Goal: Information Seeking & Learning: Learn about a topic

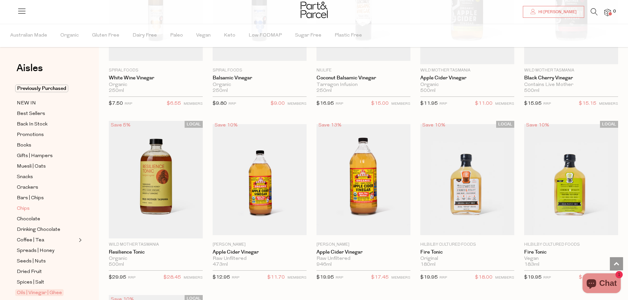
click at [24, 206] on span "Chips" at bounding box center [23, 209] width 13 height 8
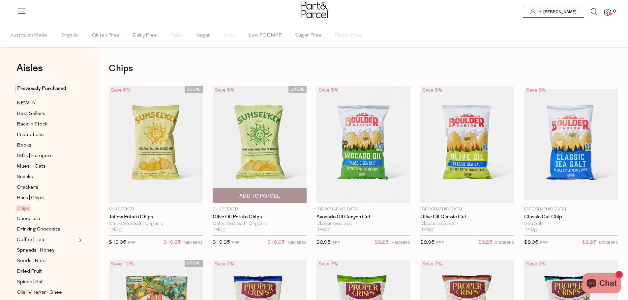
click at [254, 157] on img at bounding box center [260, 144] width 94 height 117
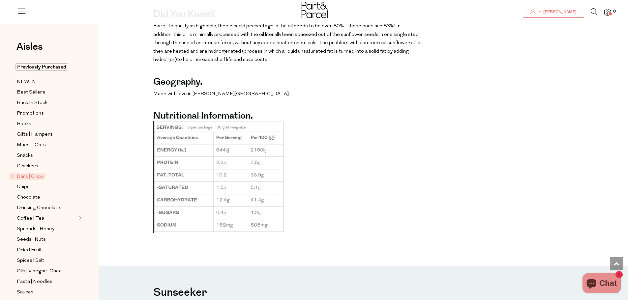
scroll to position [429, 0]
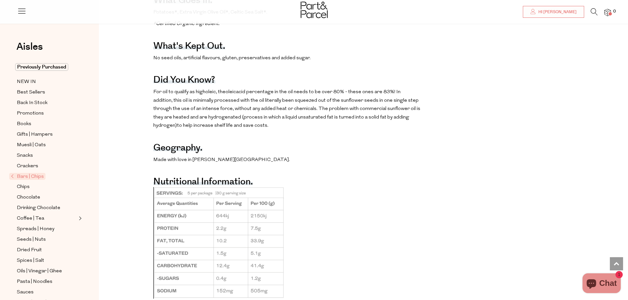
click at [422, 117] on div "The benefits. Aids your nervous system, keeps muscles strong and healthy, and y…" at bounding box center [368, 113] width 529 height 380
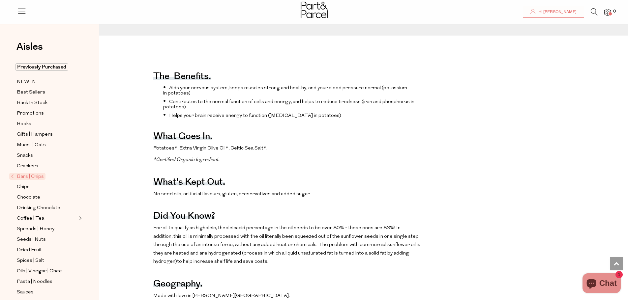
scroll to position [297, 0]
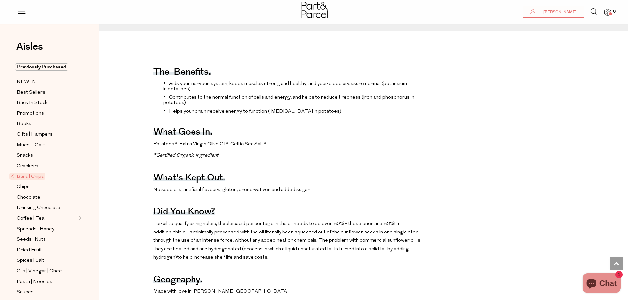
click at [341, 114] on li "Helps your brain receive energy to function (vitamin B3 in potatoes)" at bounding box center [291, 111] width 257 height 7
click at [256, 114] on span "Helps your brain receive energy to function (vitamin B3 in potatoes)" at bounding box center [255, 111] width 172 height 5
click at [241, 147] on span "Potatoes*, Extra Virgin Olive Oil*, Celtic Sea Salt*." at bounding box center [210, 144] width 114 height 5
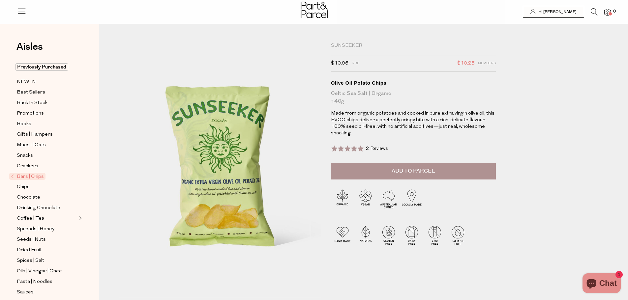
scroll to position [0, 0]
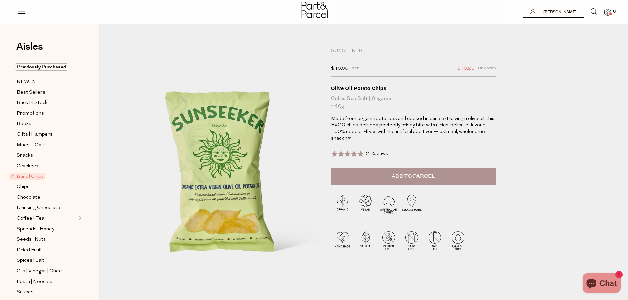
click at [36, 175] on span "Bars | Chips" at bounding box center [27, 176] width 36 height 7
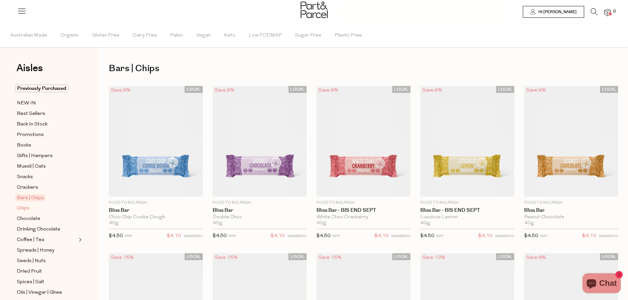
click at [23, 206] on span "Chips" at bounding box center [23, 209] width 13 height 8
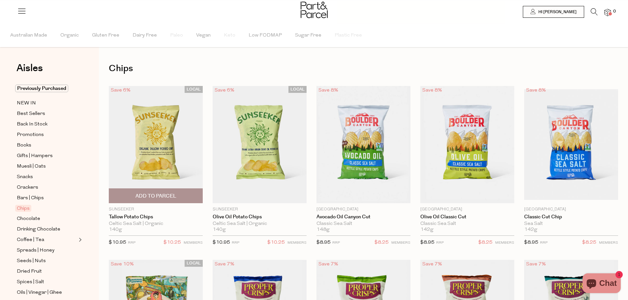
click at [153, 155] on img at bounding box center [156, 144] width 94 height 117
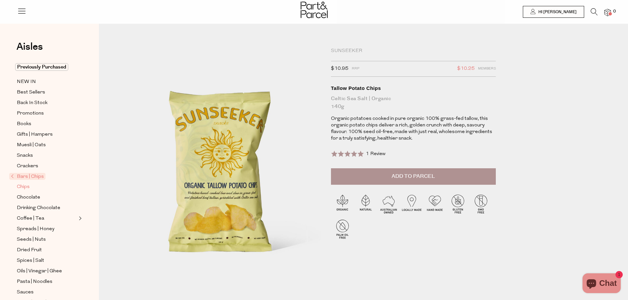
click at [28, 185] on span "Chips" at bounding box center [23, 187] width 13 height 8
